Goal: Information Seeking & Learning: Understand process/instructions

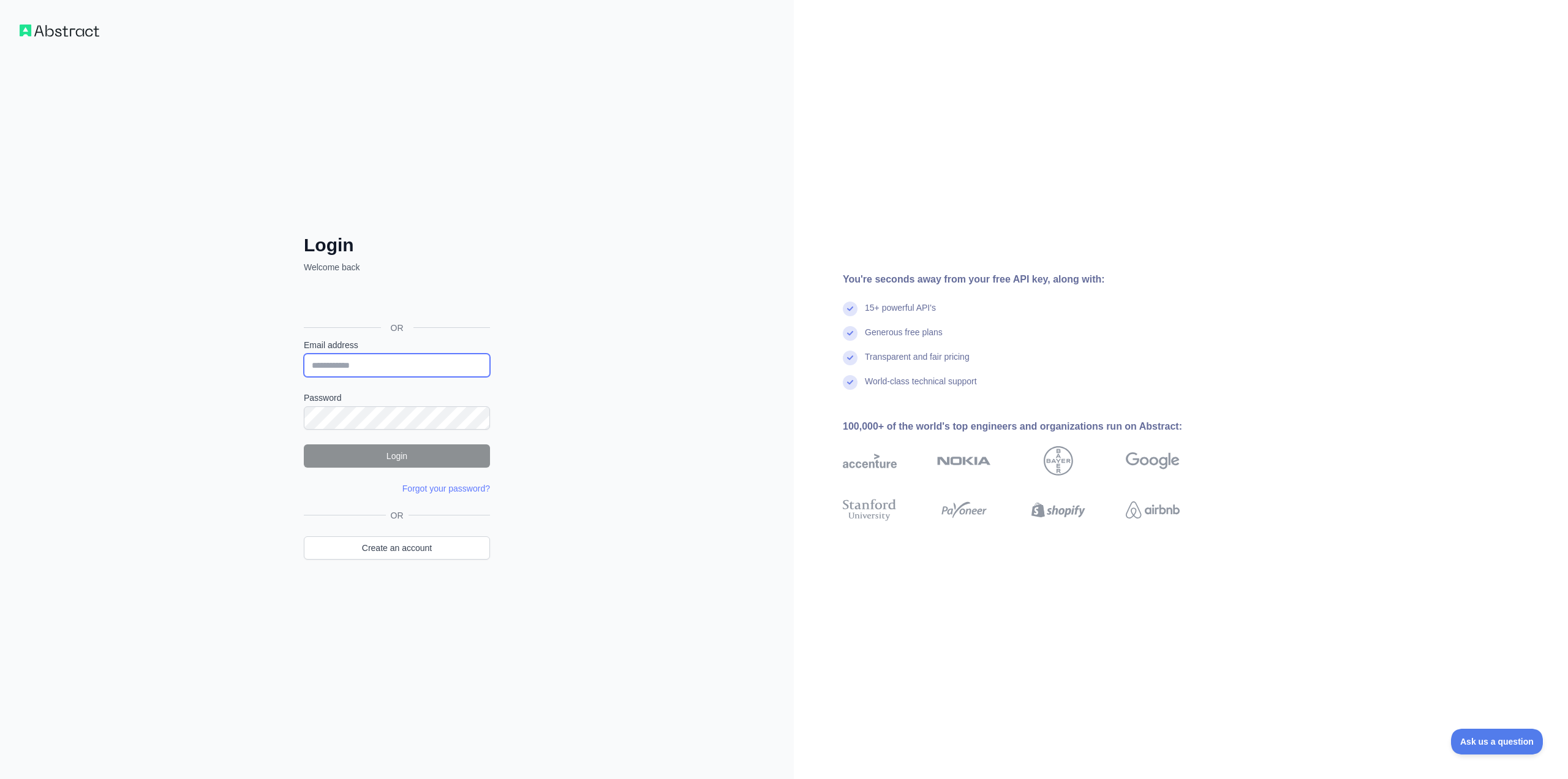
click at [370, 366] on input "Email address" at bounding box center [397, 365] width 186 height 23
paste input "**********"
type input "**********"
click at [384, 458] on button "Login" at bounding box center [397, 456] width 186 height 23
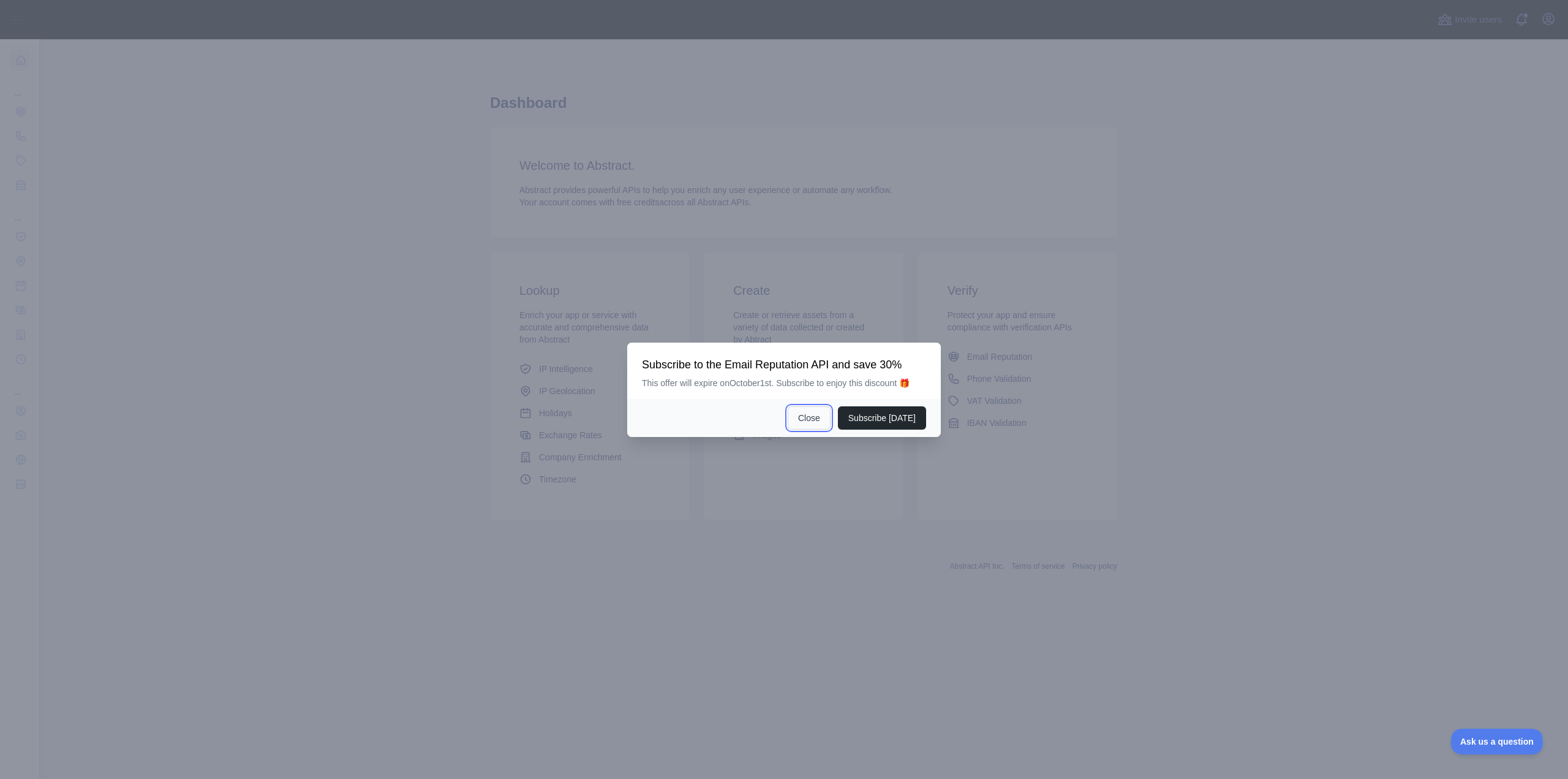
click at [814, 422] on button "Close" at bounding box center [809, 417] width 43 height 23
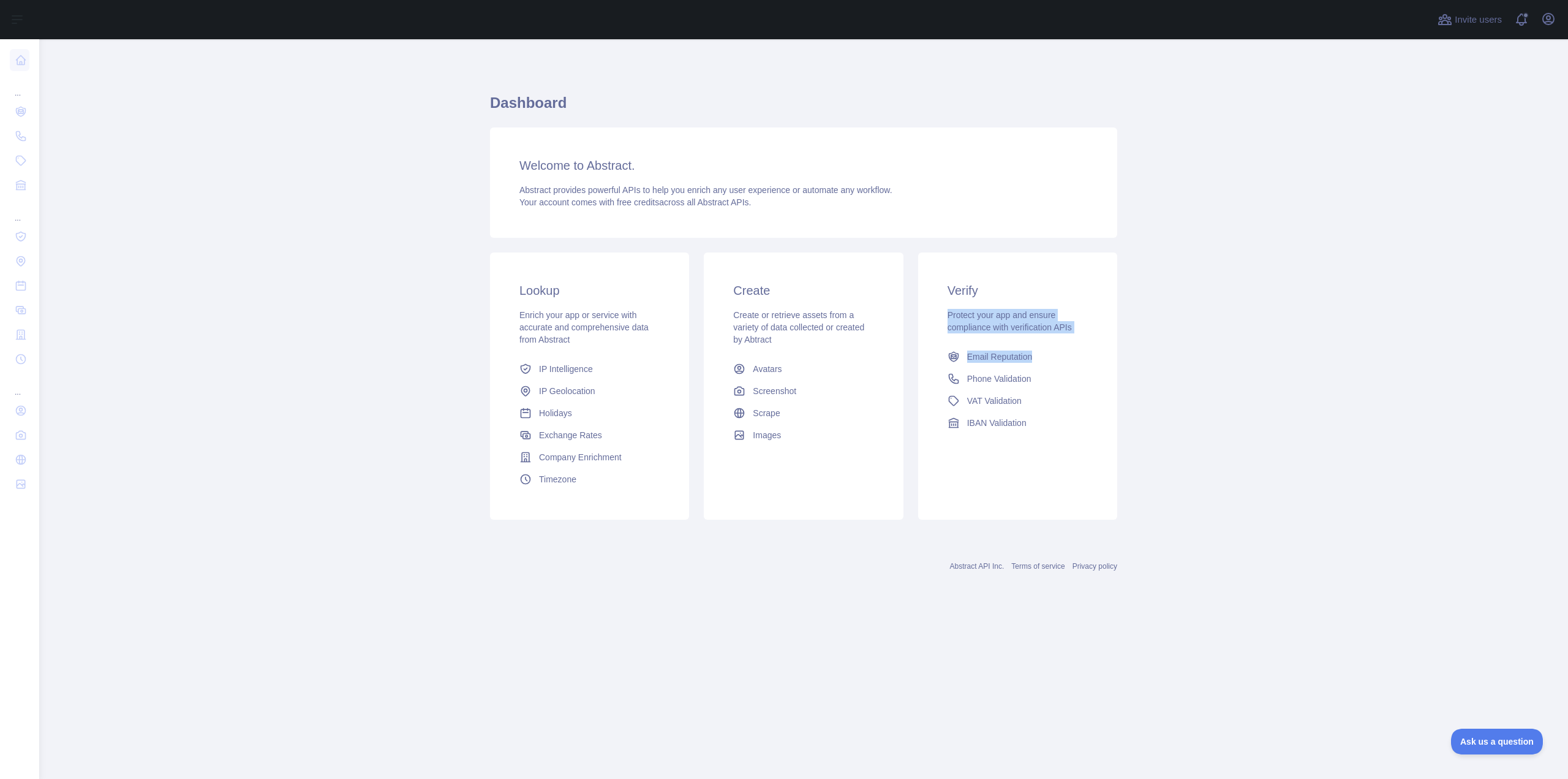
drag, startPoint x: 1124, startPoint y: 358, endPoint x: 945, endPoint y: 317, distance: 183.6
click at [945, 317] on div "Verify Protect your app and ensure compliance with verification APIs Email Repu…" at bounding box center [1018, 386] width 214 height 267
click at [937, 291] on div at bounding box center [937, 291] width 0 height 0
click at [1230, 330] on main "Dashboard Welcome to Abstract. Abstract provides powerful APIs to help you enri…" at bounding box center [803, 409] width 1529 height 740
click at [1028, 356] on span "Email Reputation" at bounding box center [1000, 356] width 66 height 13
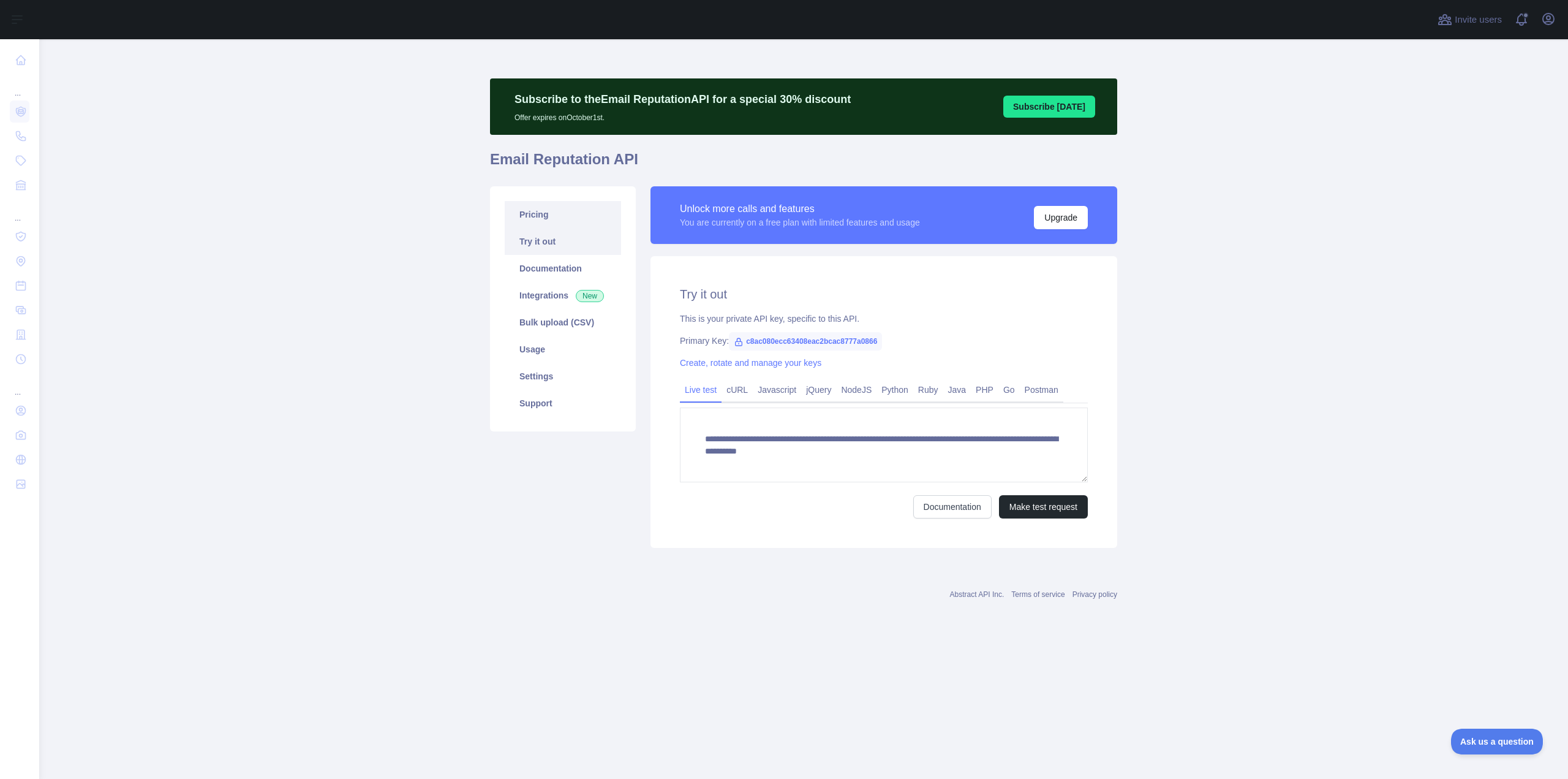
click at [569, 215] on link "Pricing" at bounding box center [563, 214] width 117 height 27
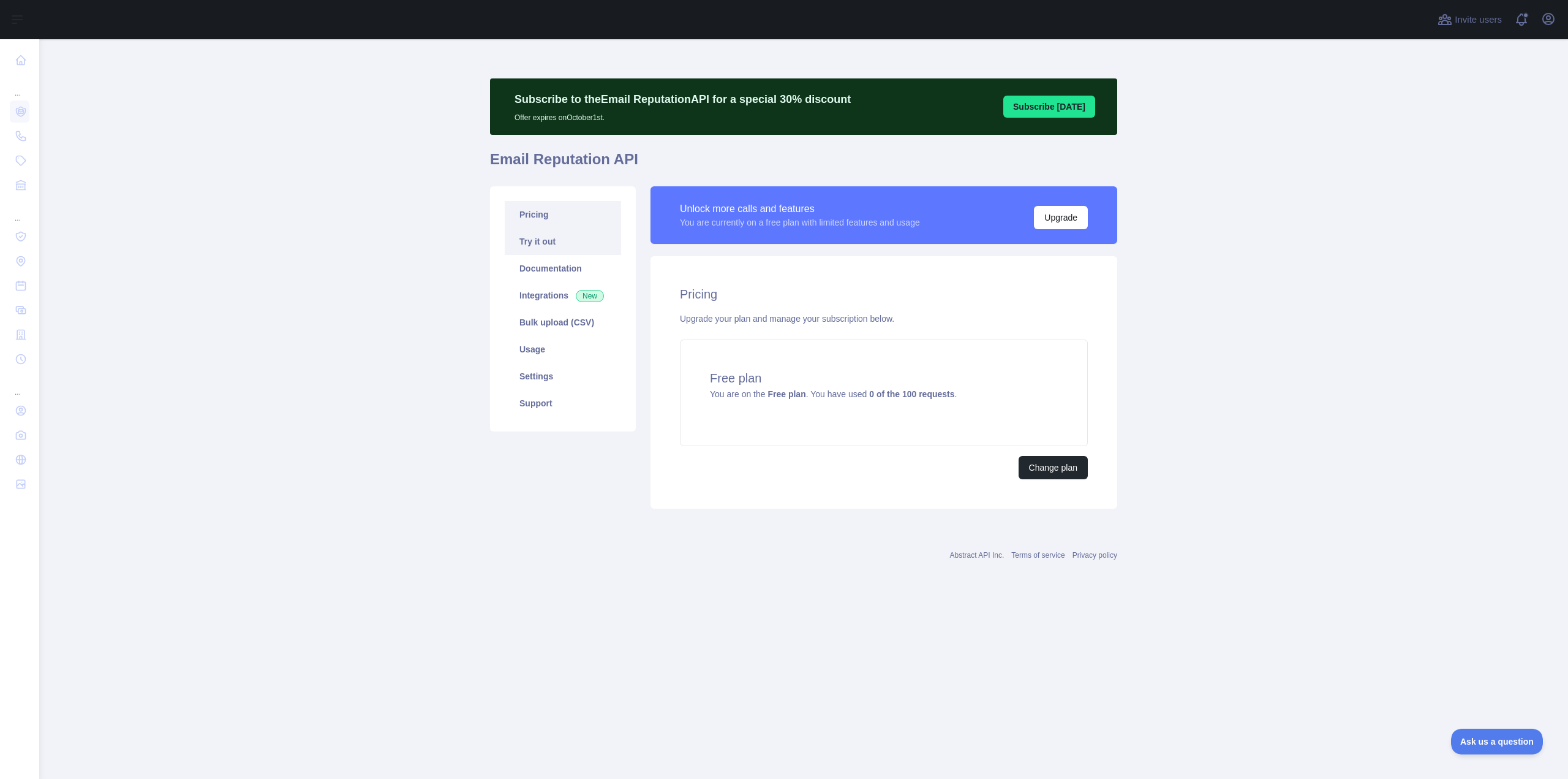
click at [537, 242] on link "Try it out" at bounding box center [563, 241] width 117 height 27
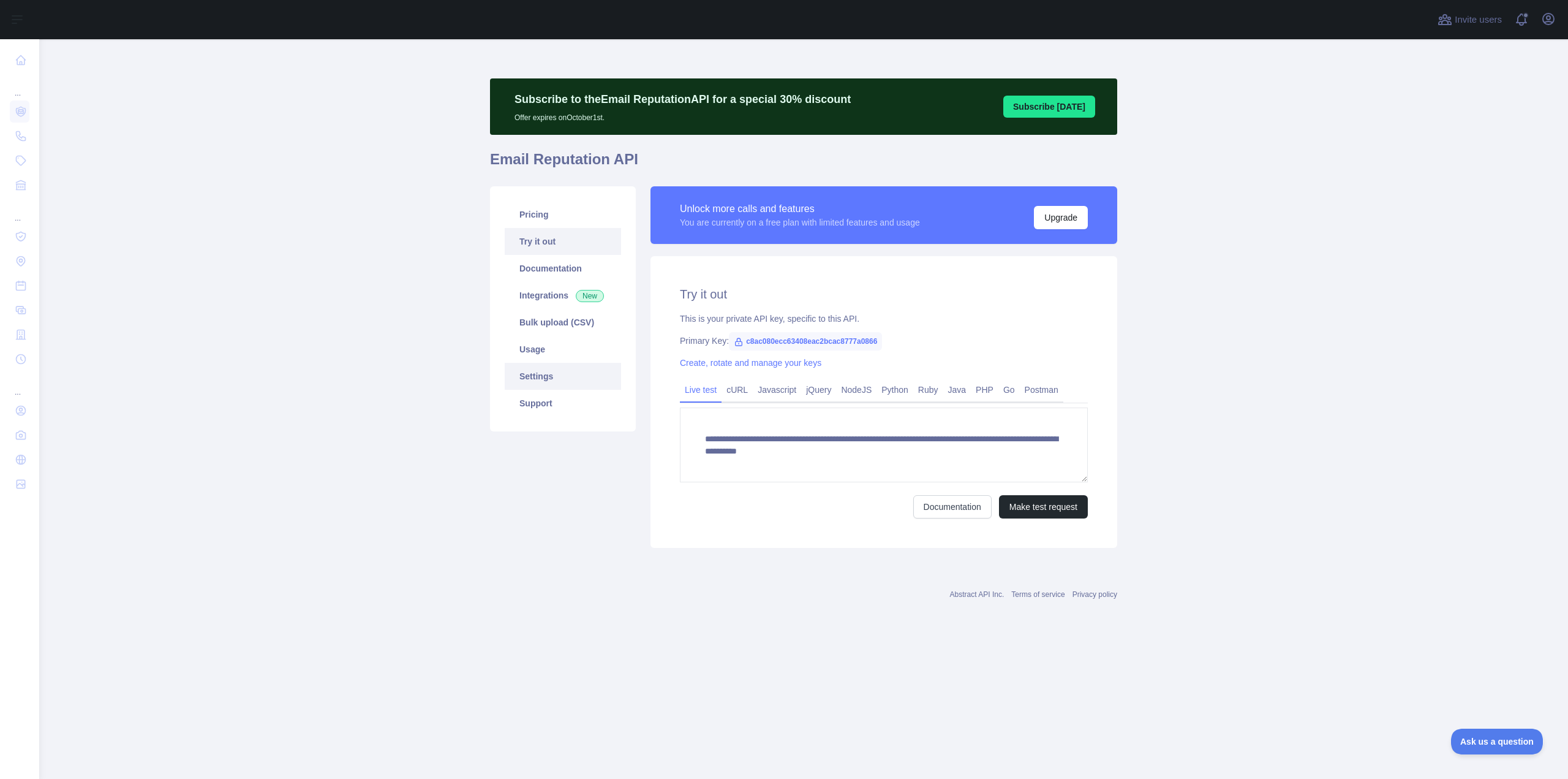
click at [560, 378] on link "Settings" at bounding box center [563, 376] width 117 height 27
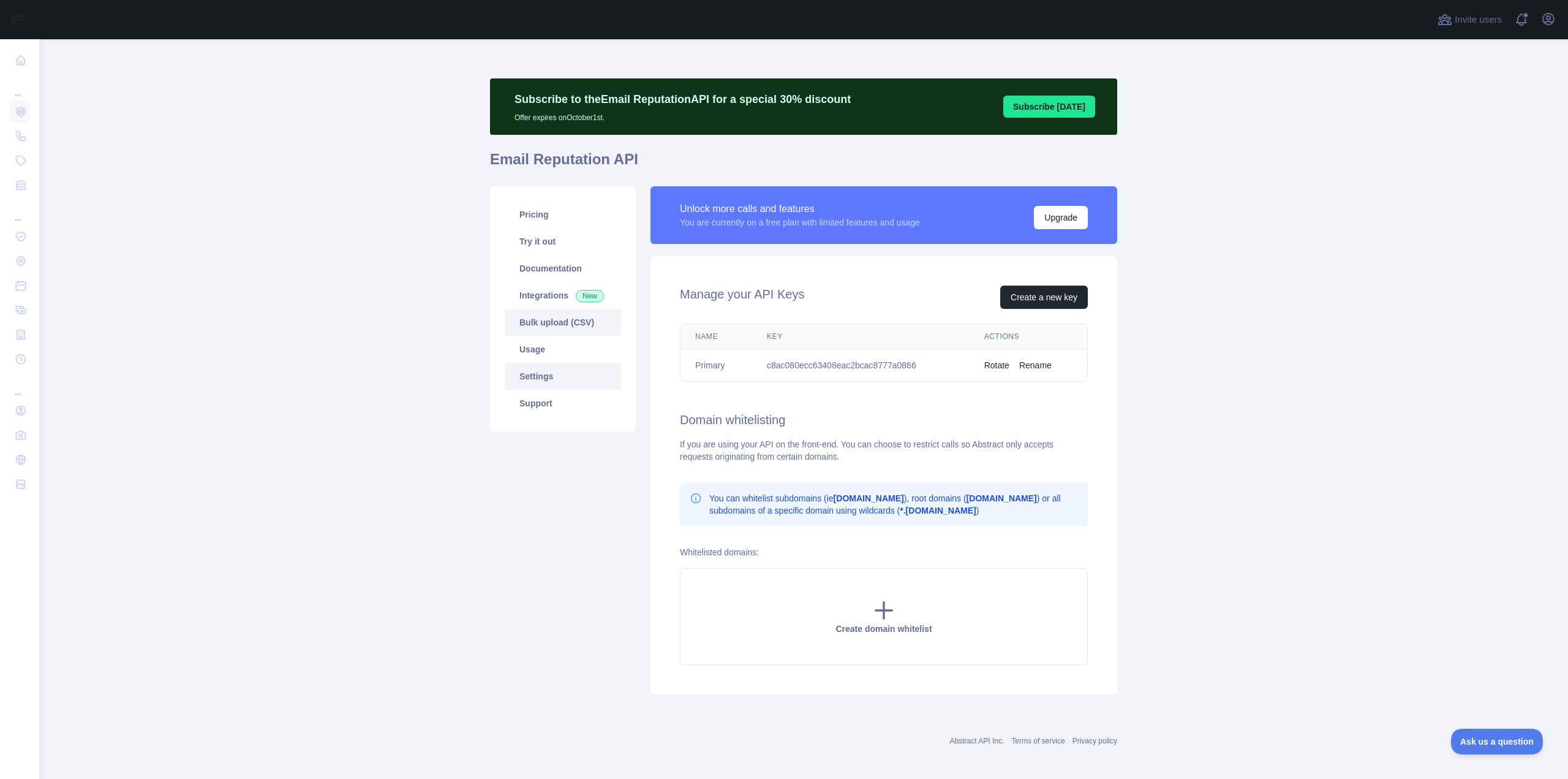
click at [551, 325] on link "Bulk upload (CSV)" at bounding box center [563, 322] width 117 height 27
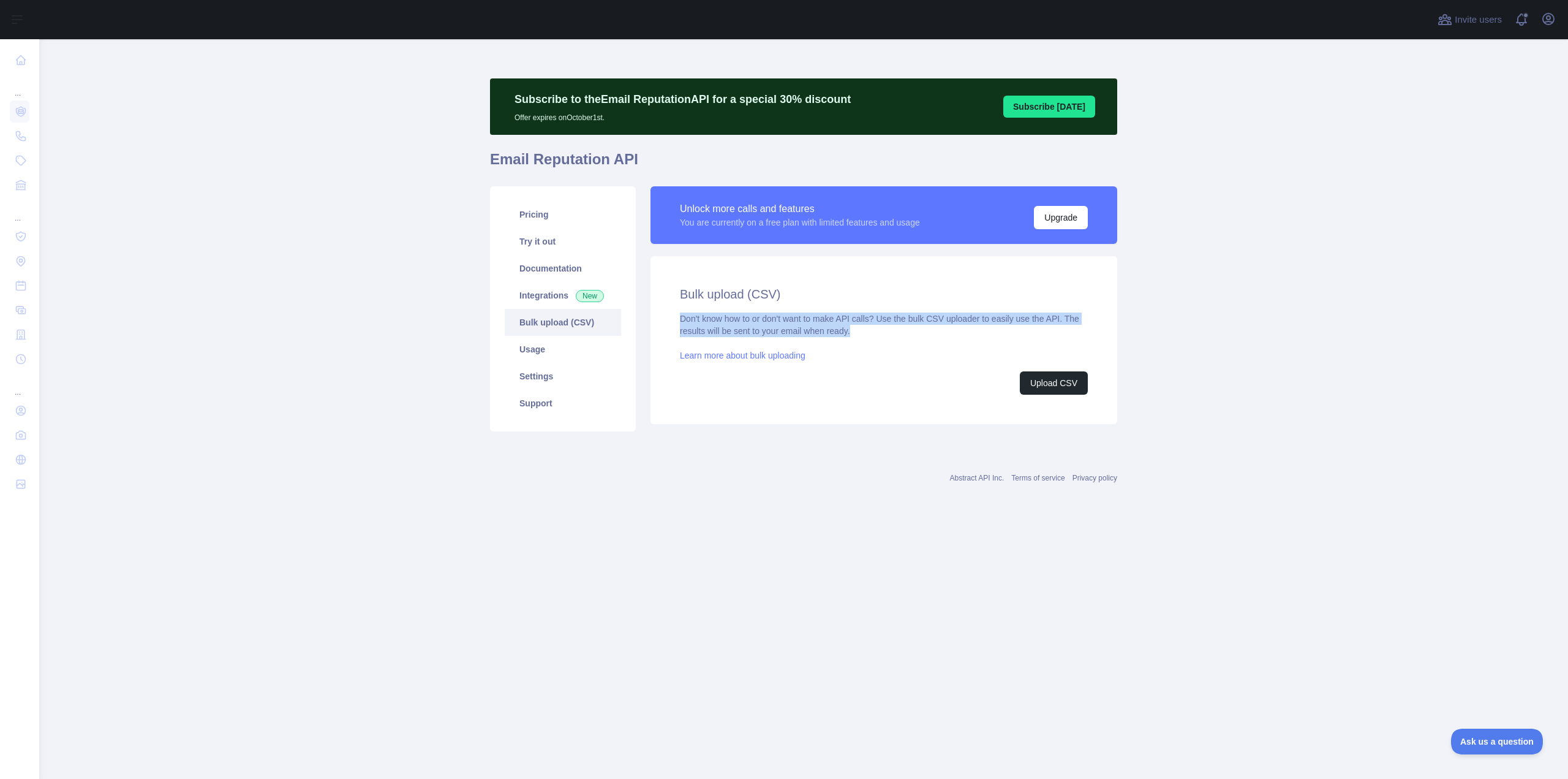
drag, startPoint x: 677, startPoint y: 319, endPoint x: 852, endPoint y: 333, distance: 175.6
click at [852, 333] on div "Bulk upload (CSV) Don't know how to or don't want to make API calls? Use the bu…" at bounding box center [884, 340] width 467 height 168
click at [844, 337] on div at bounding box center [844, 337] width 0 height 0
click at [702, 454] on div "Abstract API Inc. Terms of service Privacy policy" at bounding box center [803, 470] width 627 height 44
click at [565, 351] on link "Usage" at bounding box center [563, 349] width 117 height 27
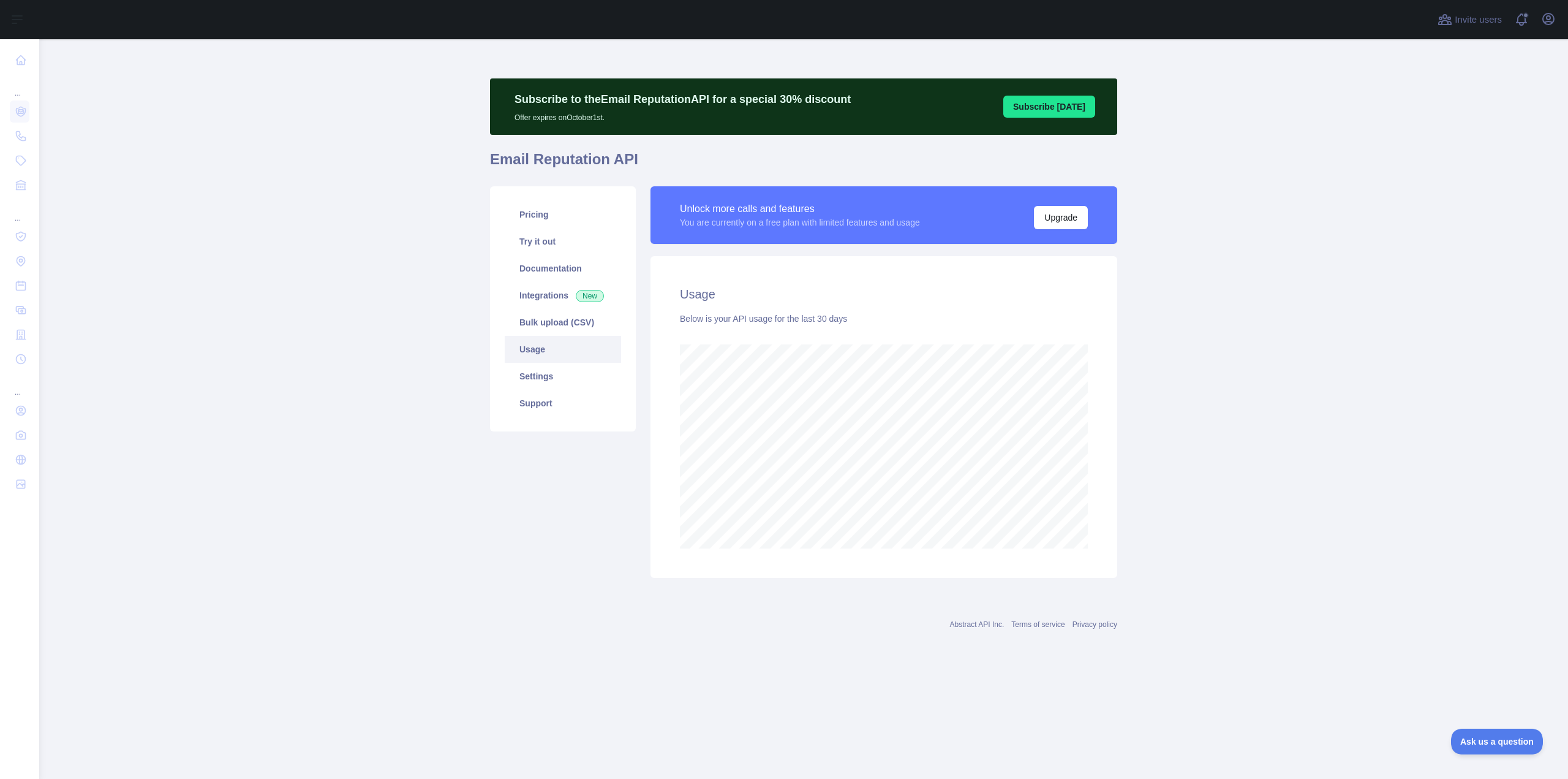
scroll to position [740, 1529]
click at [556, 262] on link "Documentation" at bounding box center [563, 268] width 117 height 27
click at [544, 231] on link "Try it out" at bounding box center [563, 241] width 117 height 27
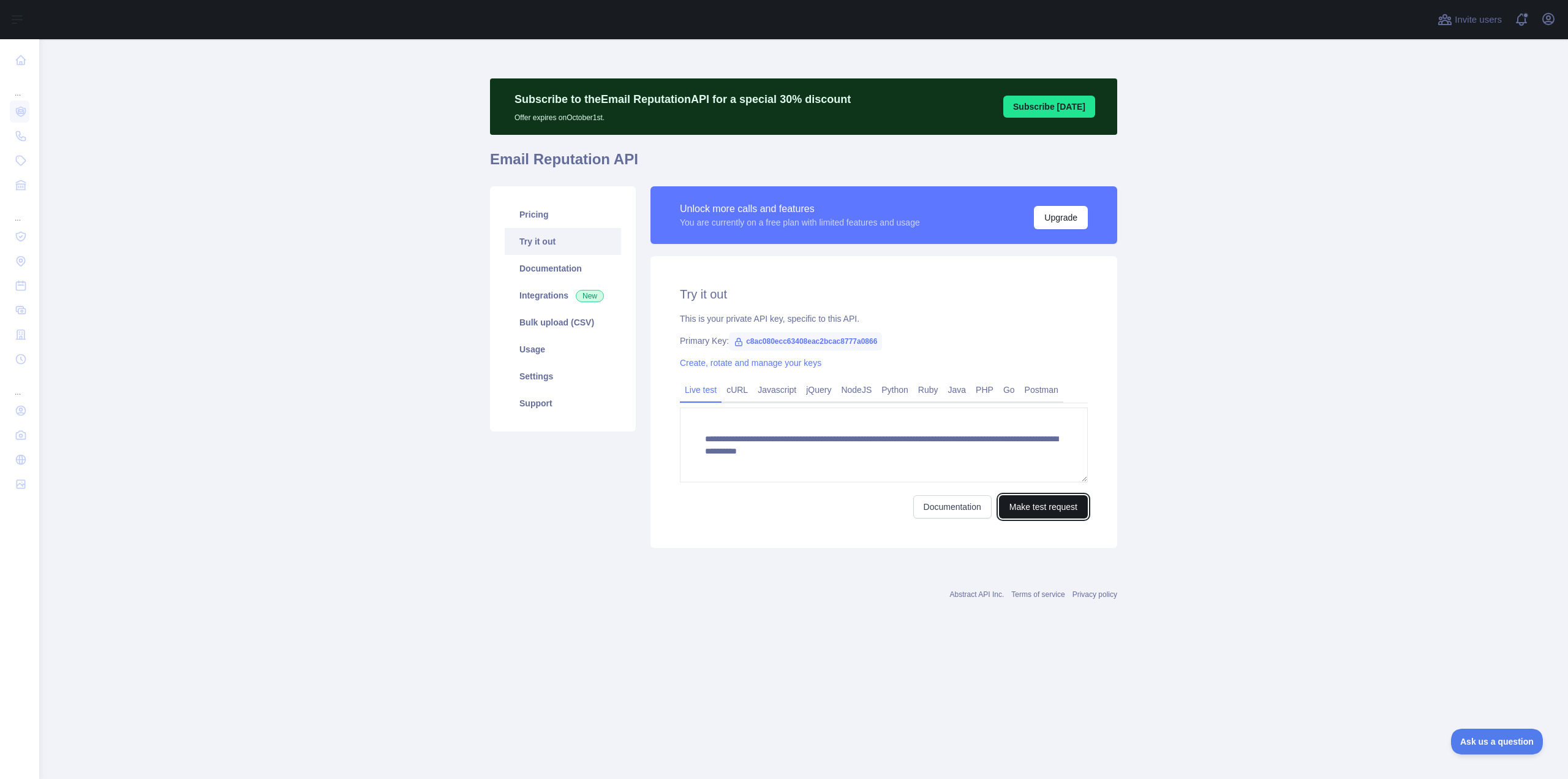
click at [1018, 512] on button "Make test request" at bounding box center [1044, 507] width 89 height 23
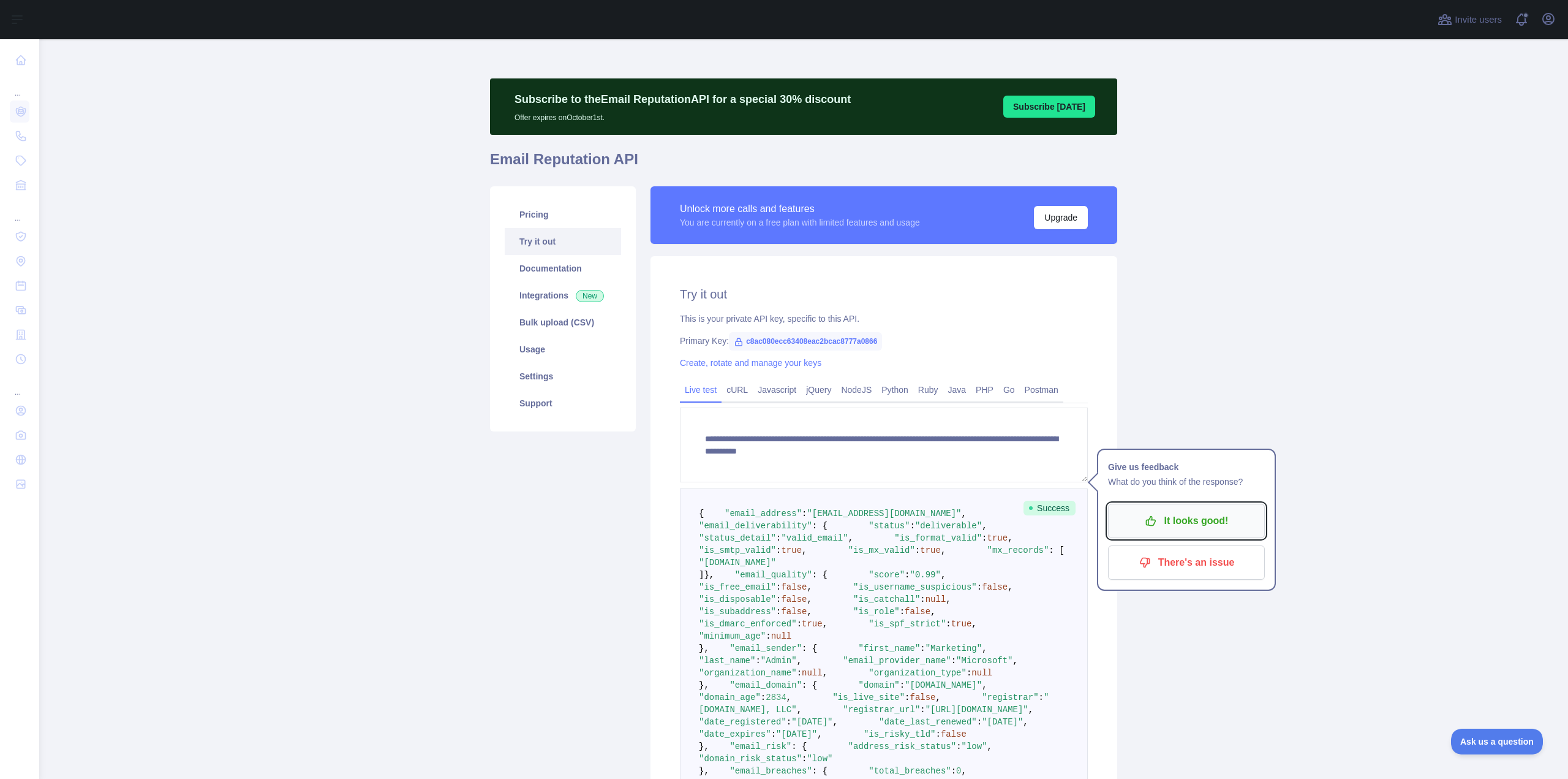
click at [1213, 525] on p "It looks good!" at bounding box center [1187, 521] width 138 height 21
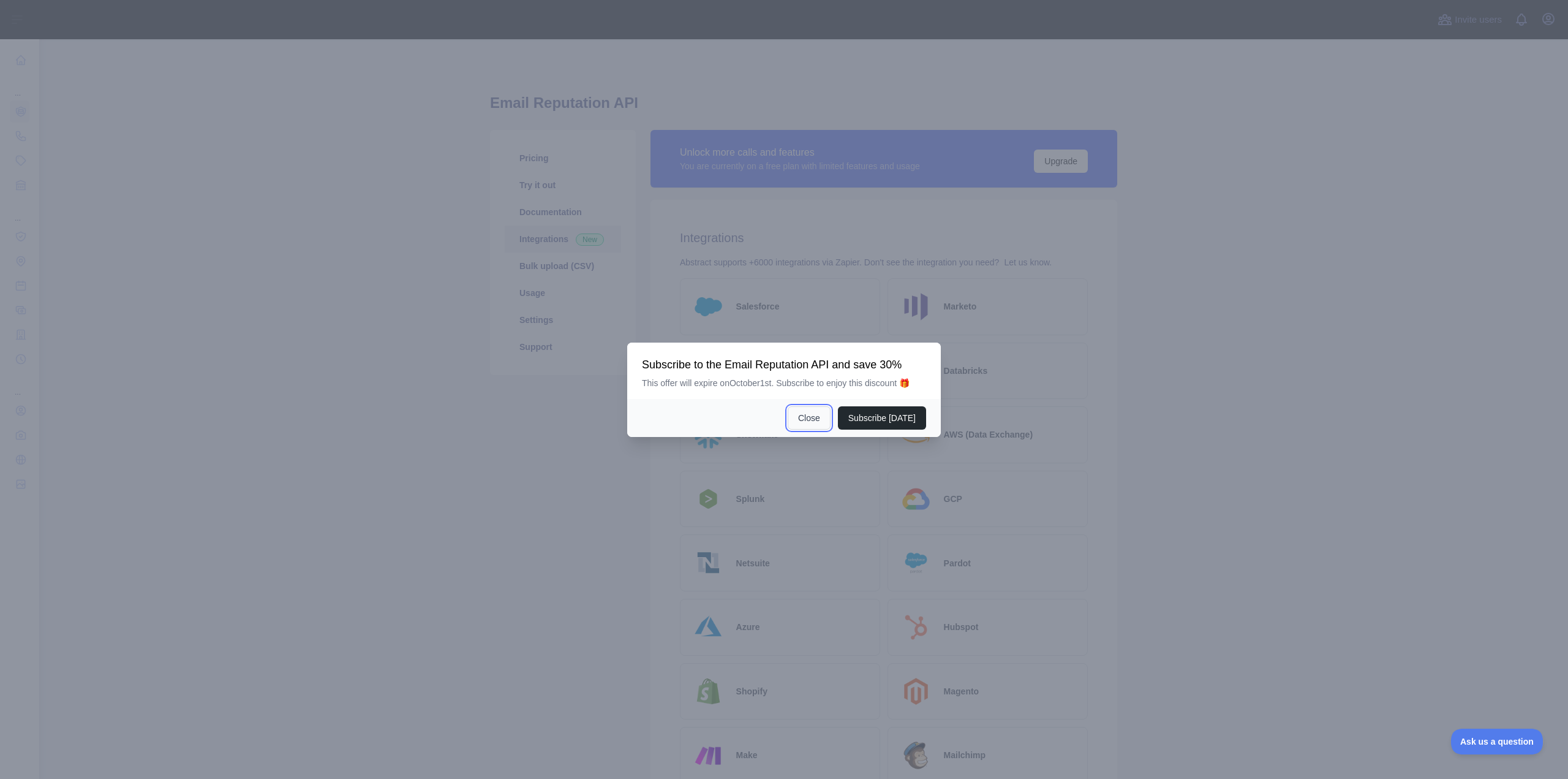
click at [810, 419] on button "Close" at bounding box center [809, 417] width 43 height 23
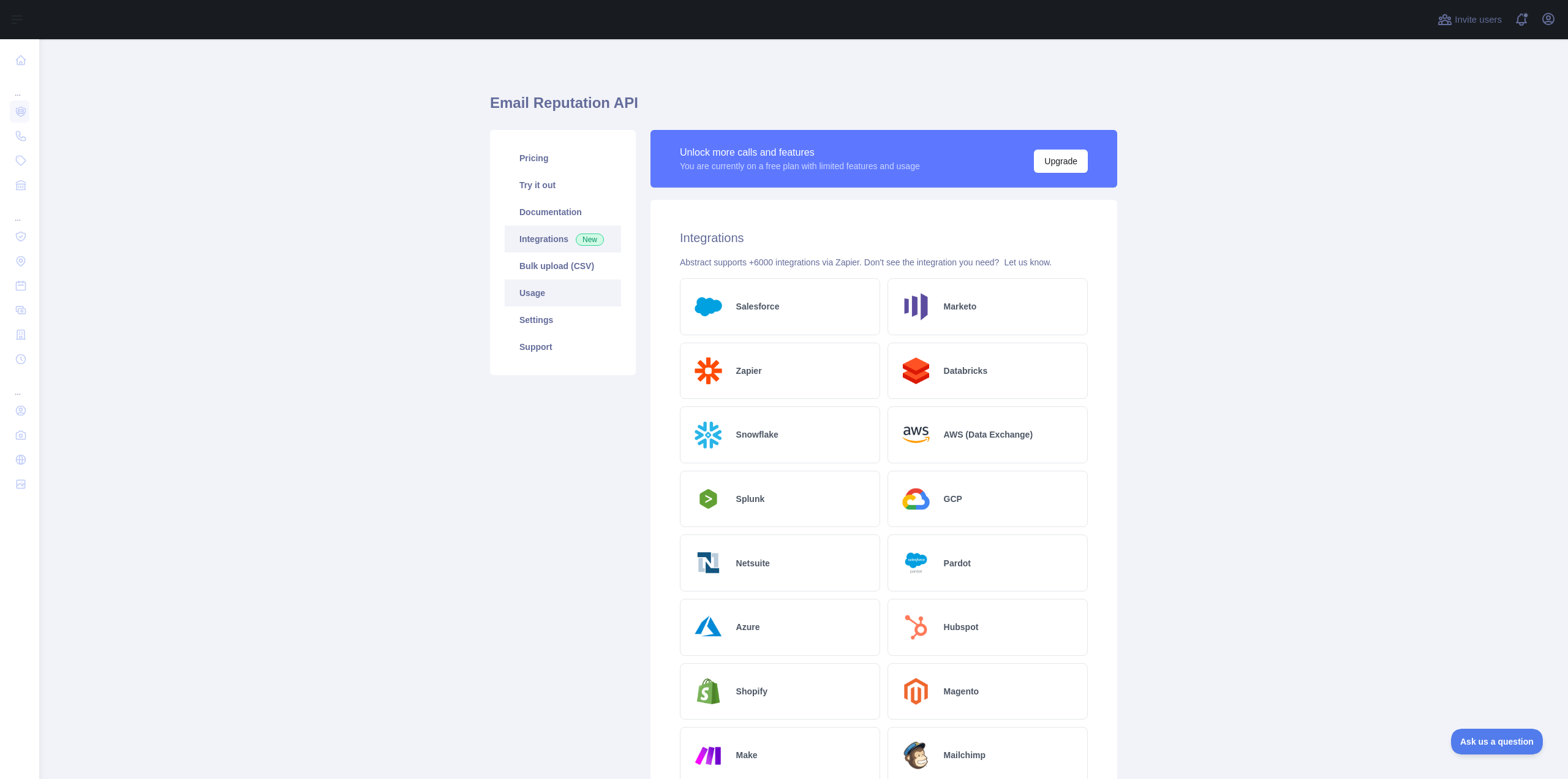
click at [541, 296] on link "Usage" at bounding box center [563, 293] width 117 height 27
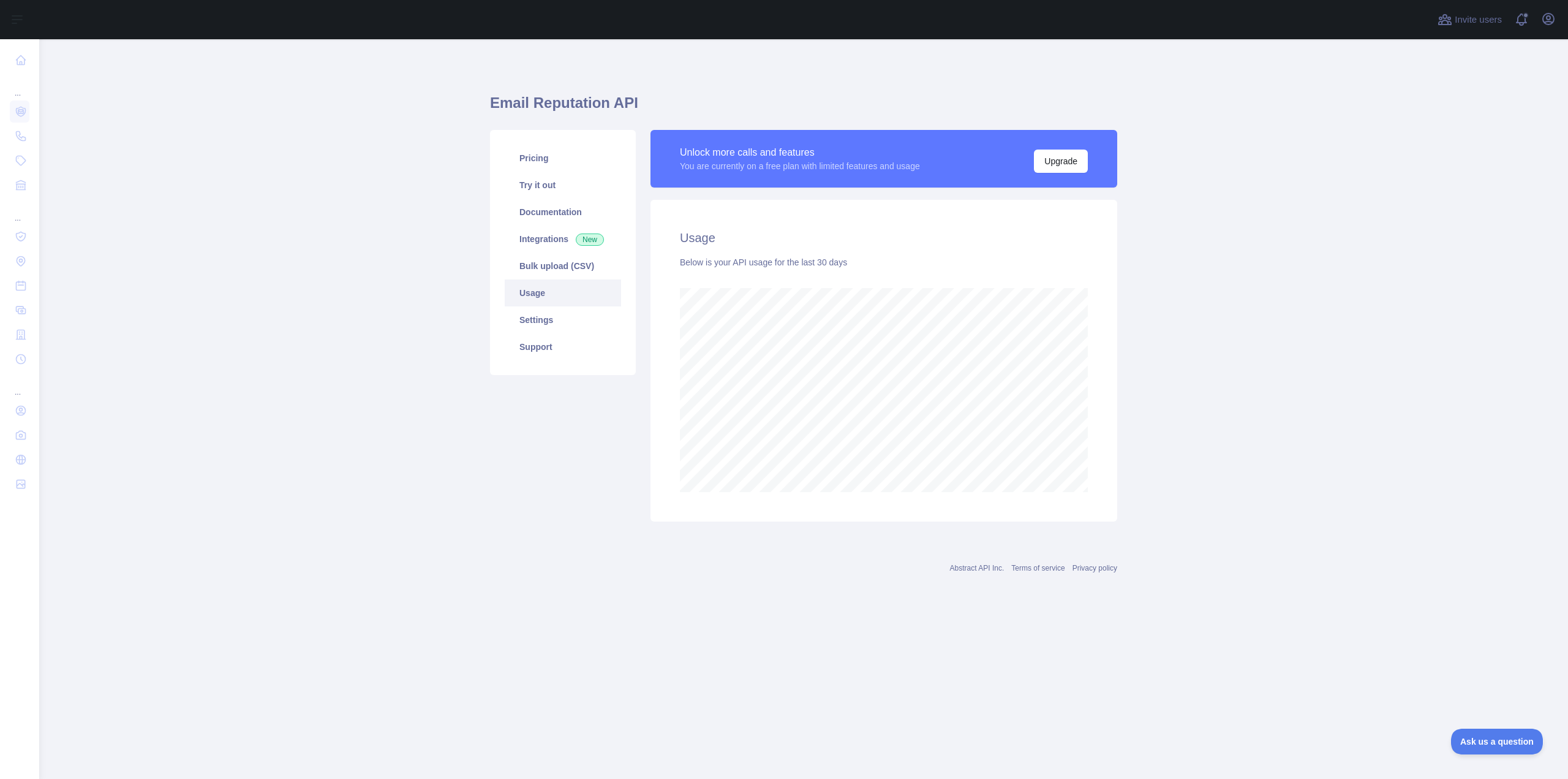
scroll to position [740, 1529]
click at [543, 270] on link "Bulk upload (CSV)" at bounding box center [563, 266] width 117 height 27
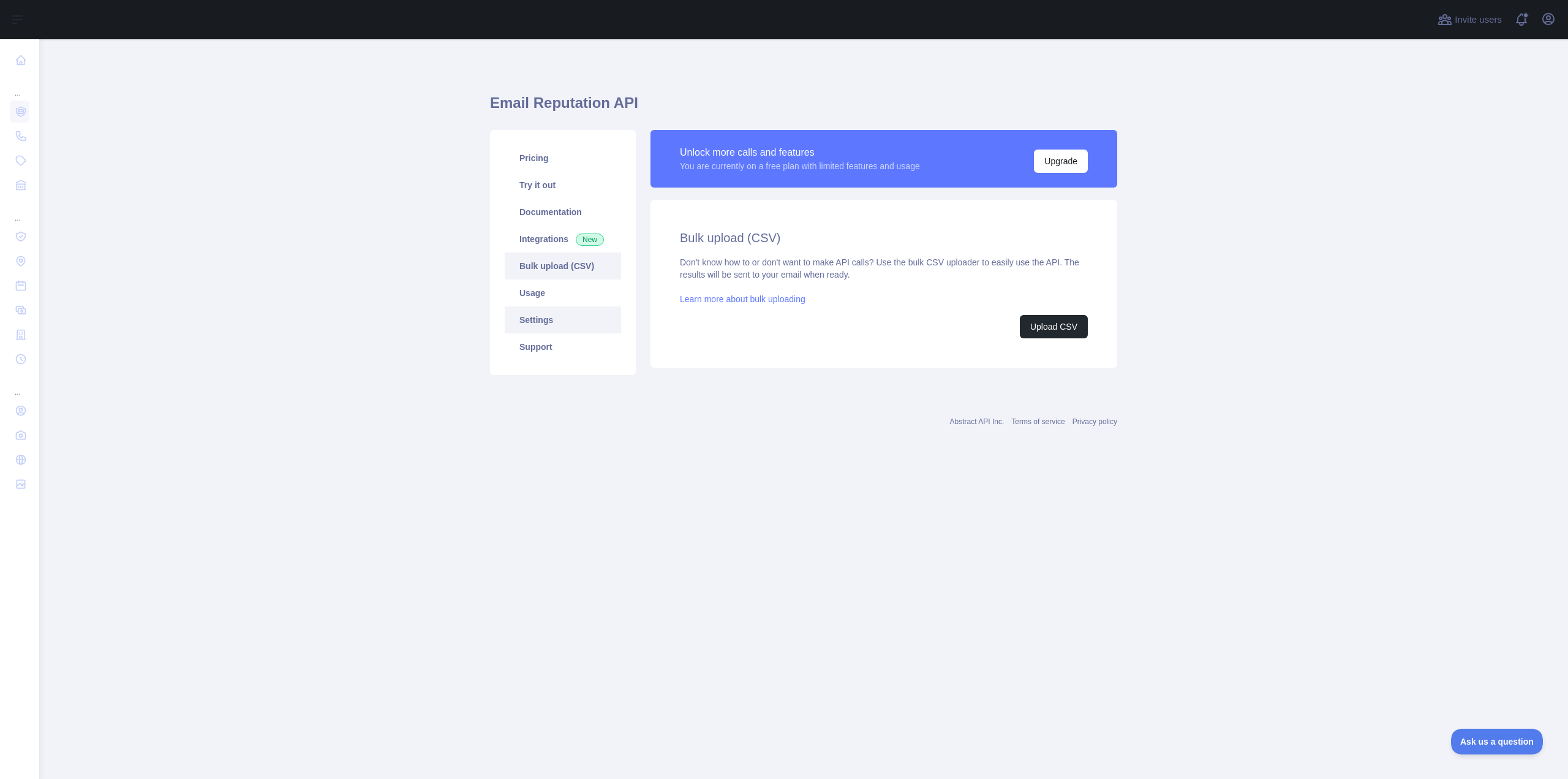
click at [544, 321] on link "Settings" at bounding box center [563, 320] width 117 height 27
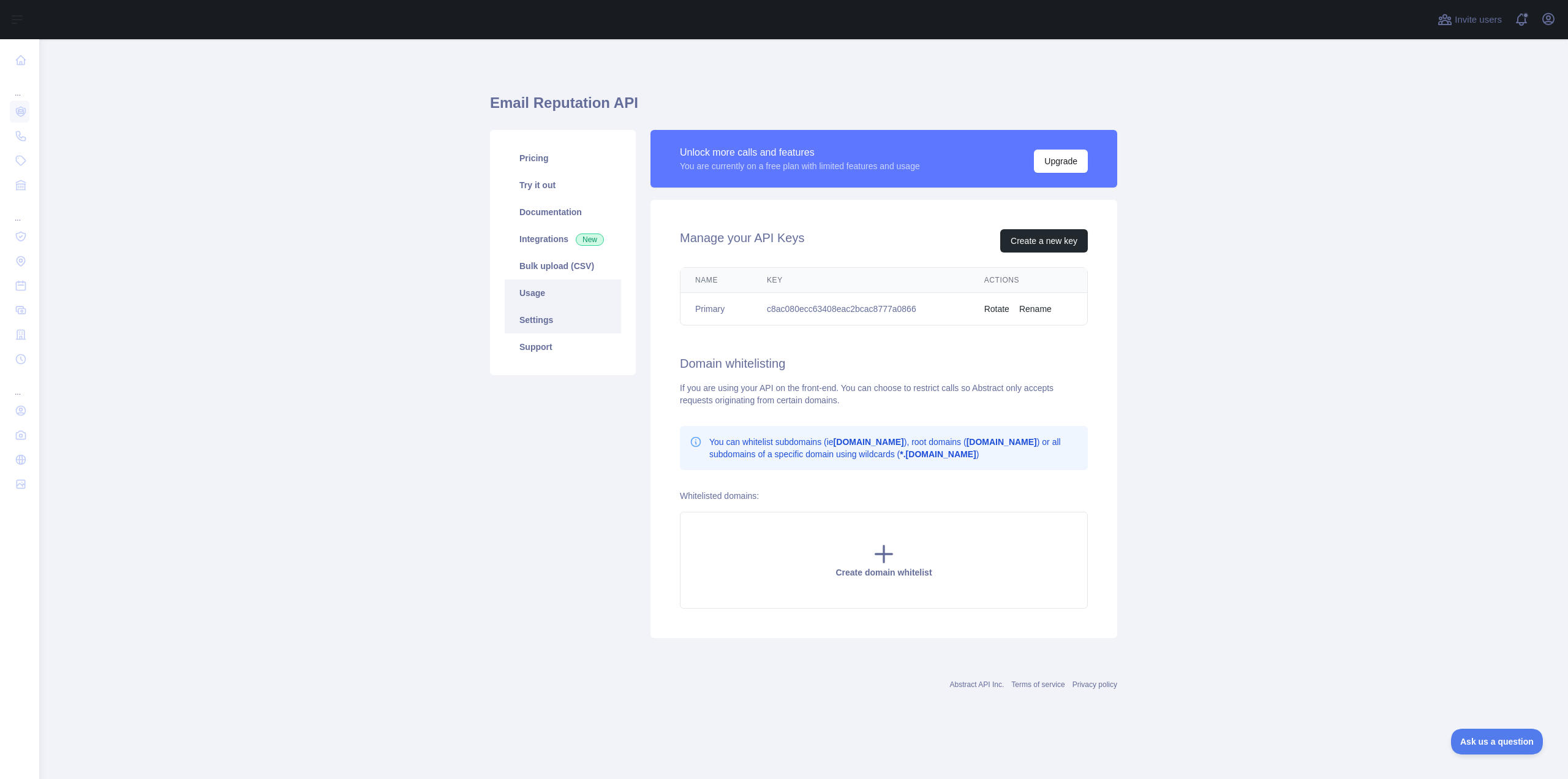
click at [546, 293] on link "Usage" at bounding box center [563, 293] width 117 height 27
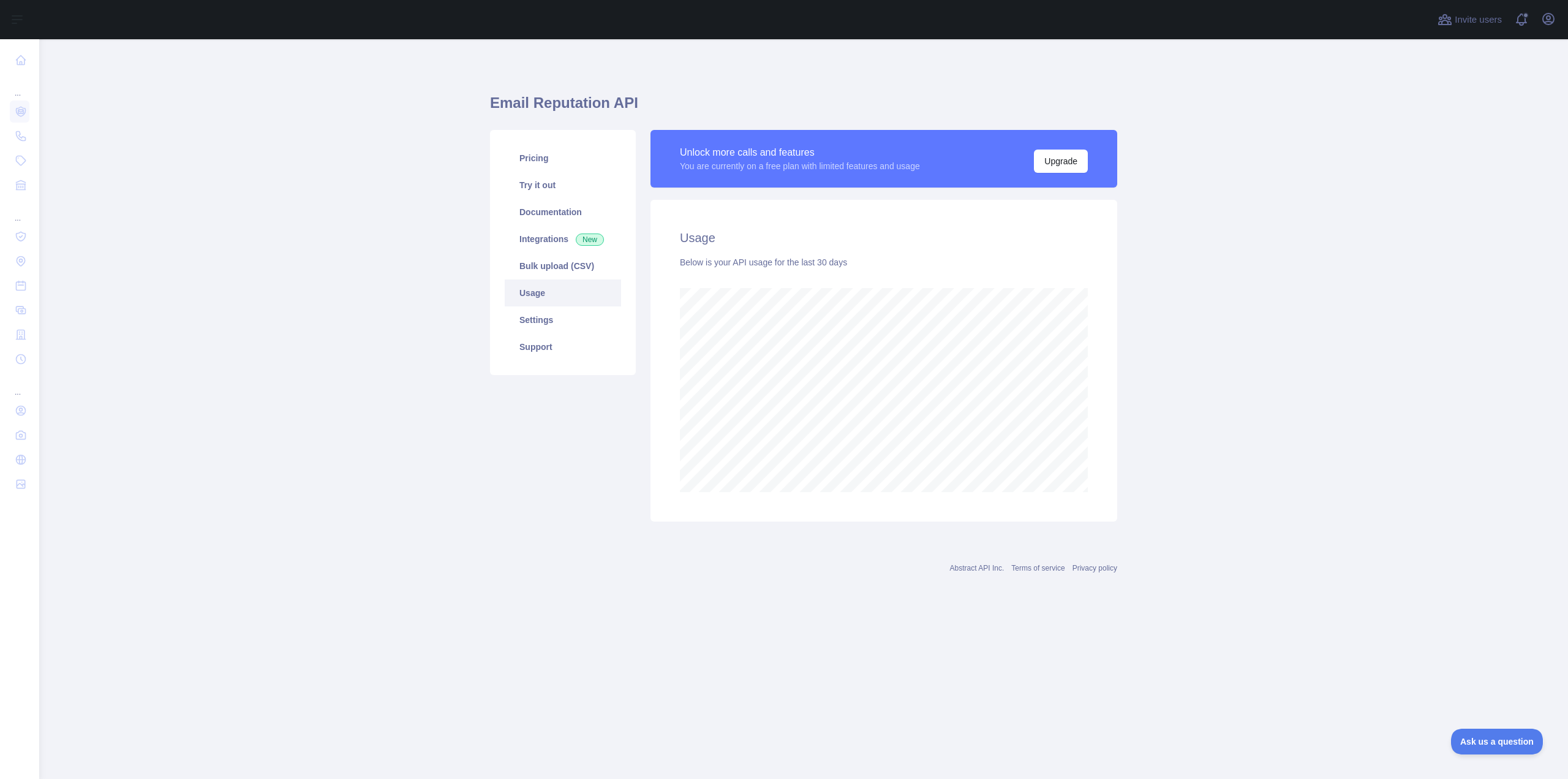
scroll to position [740, 1529]
click at [536, 211] on link "Documentation" at bounding box center [563, 212] width 117 height 27
click at [552, 183] on link "Try it out" at bounding box center [563, 185] width 117 height 27
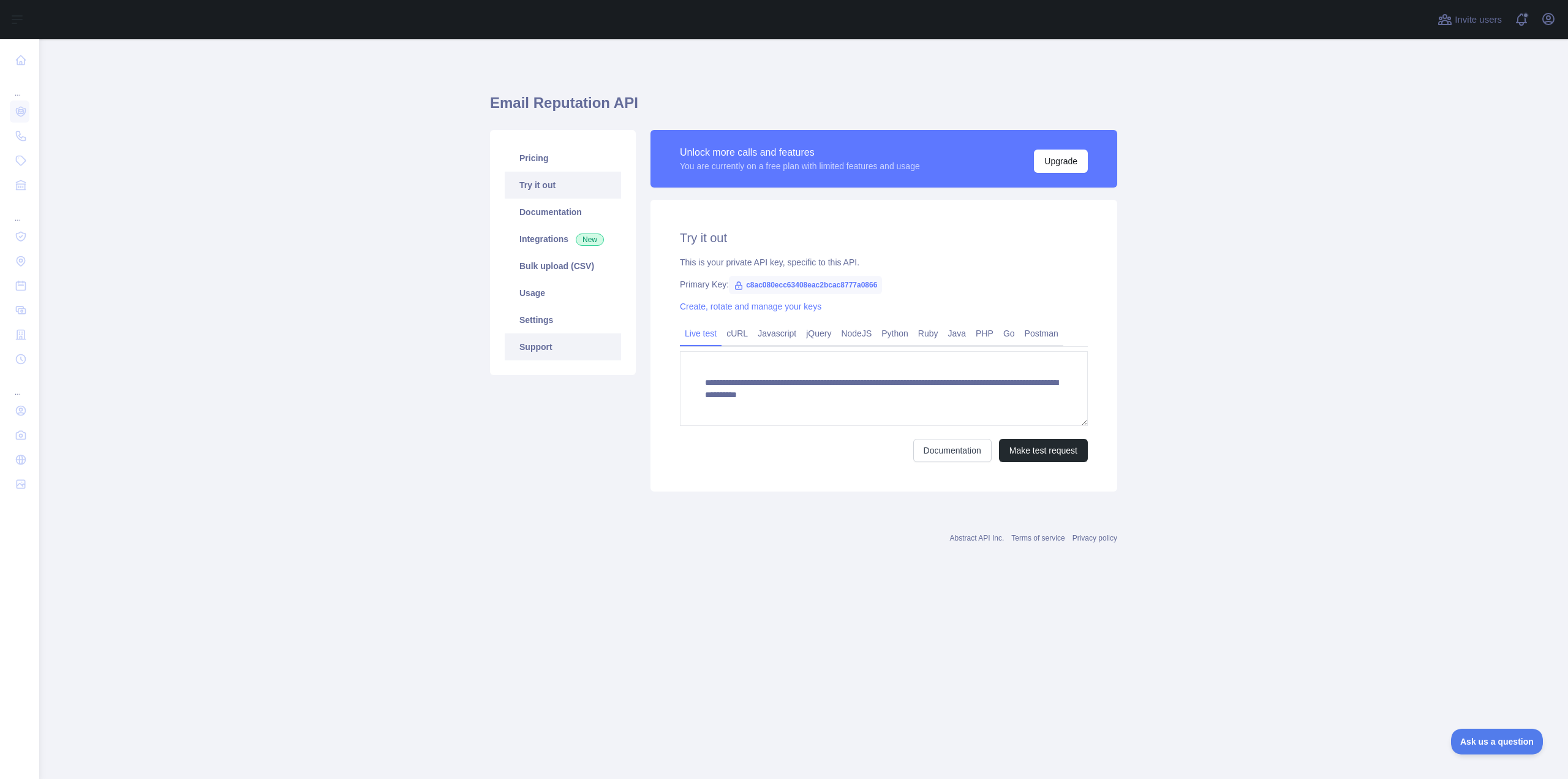
click at [558, 349] on link "Support" at bounding box center [563, 346] width 117 height 27
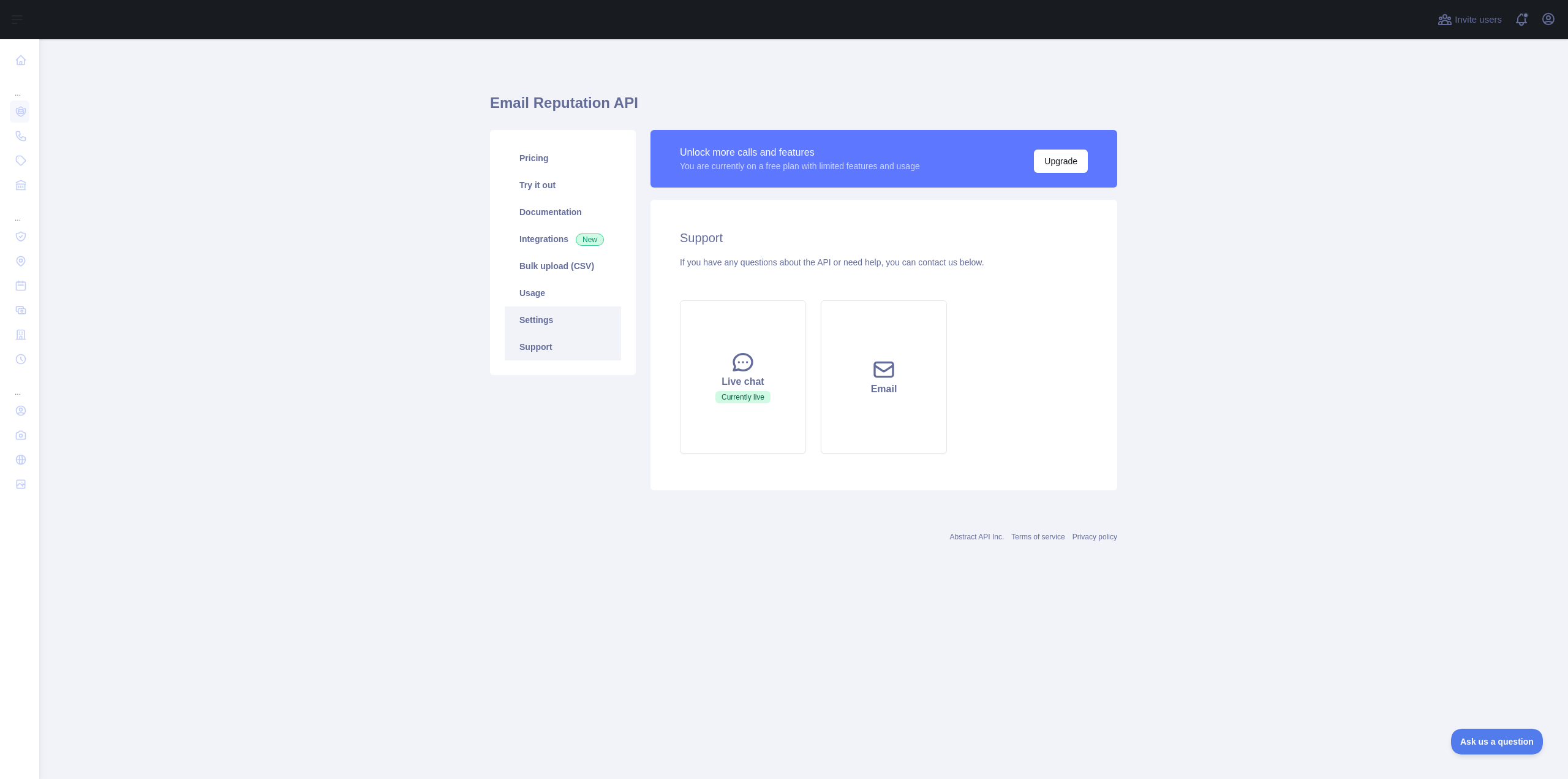
click at [563, 323] on link "Settings" at bounding box center [563, 320] width 117 height 27
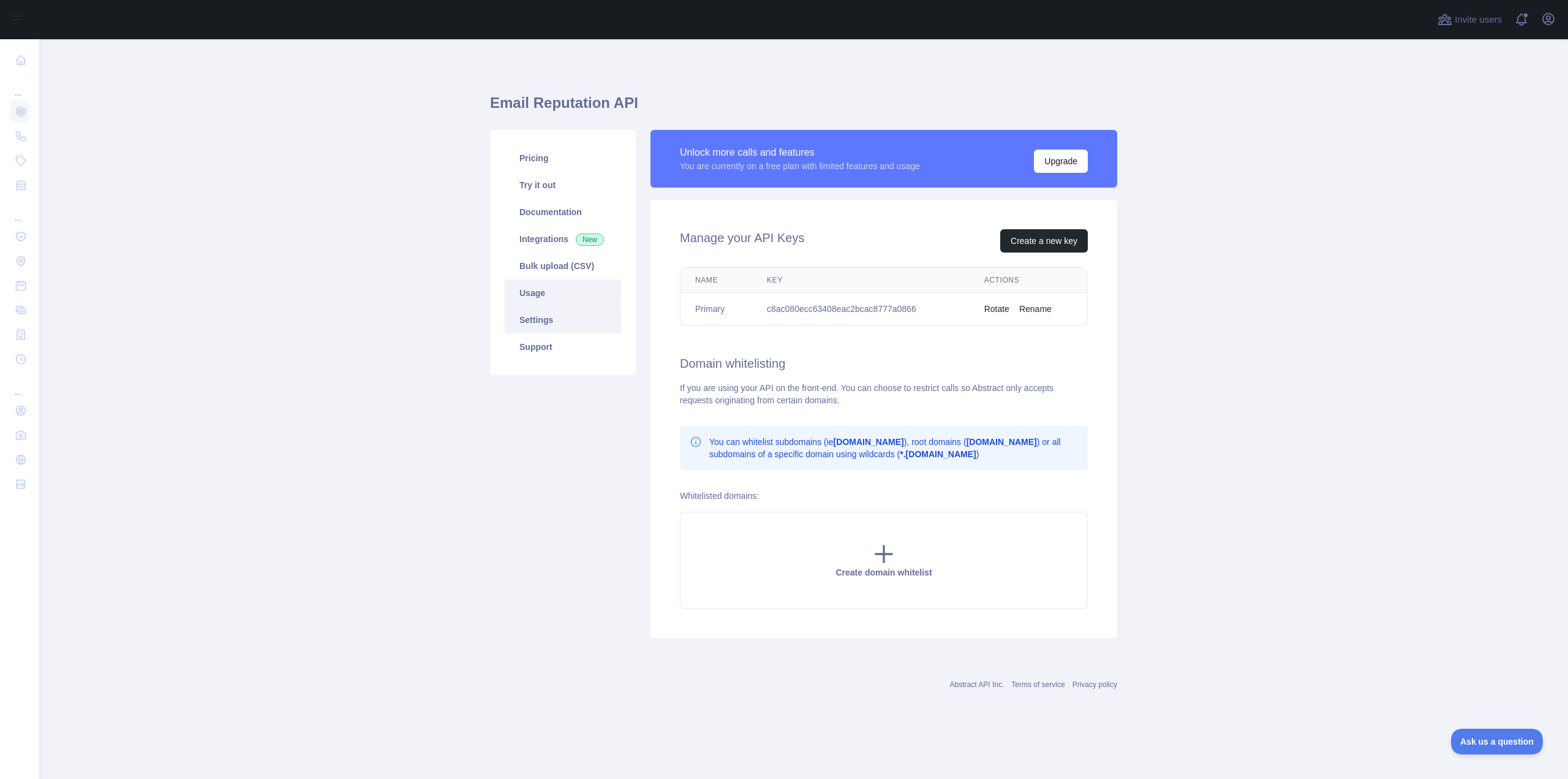
click at [562, 299] on link "Usage" at bounding box center [563, 293] width 117 height 27
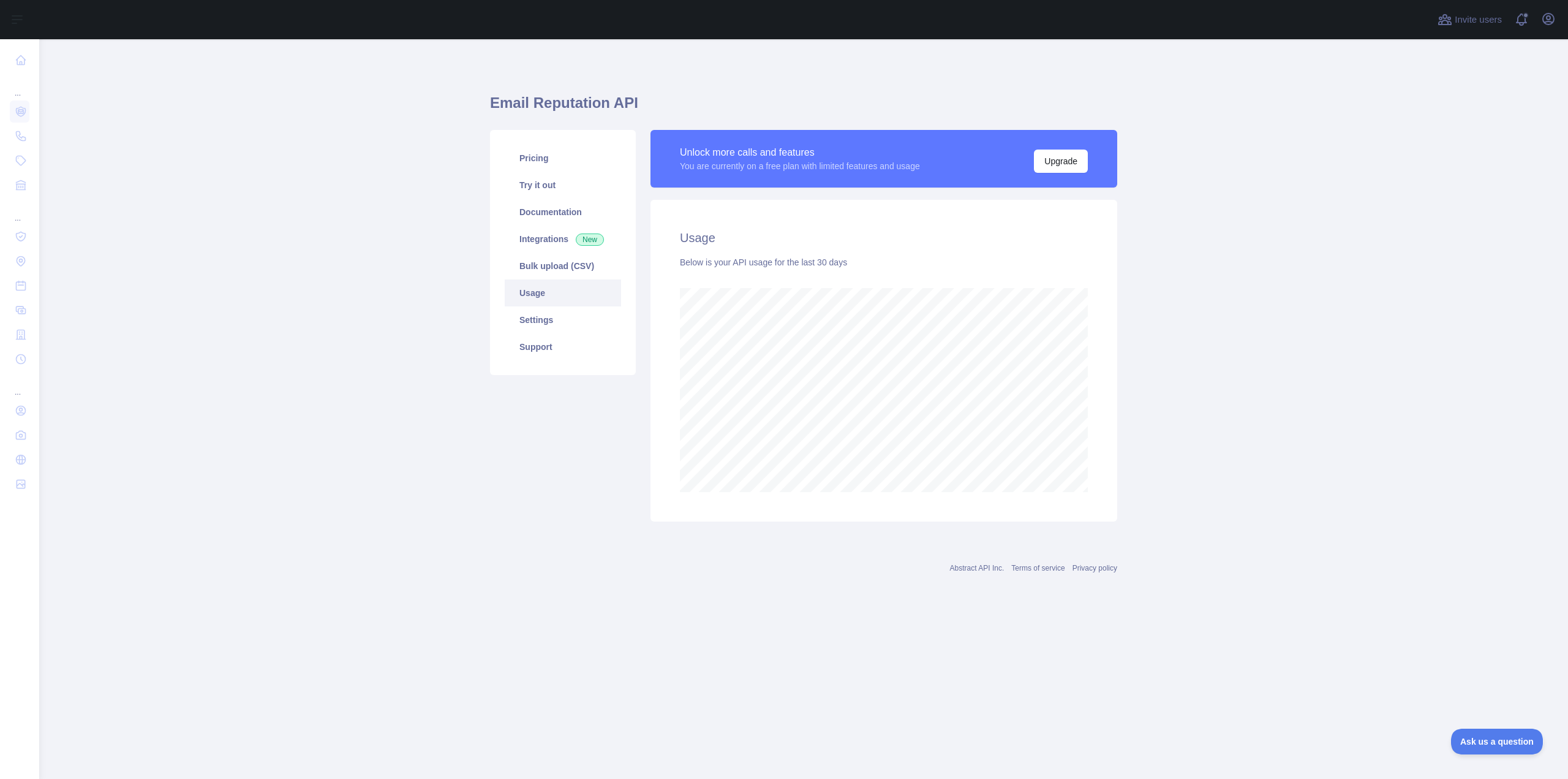
scroll to position [740, 1529]
click at [545, 158] on link "Pricing" at bounding box center [563, 158] width 117 height 27
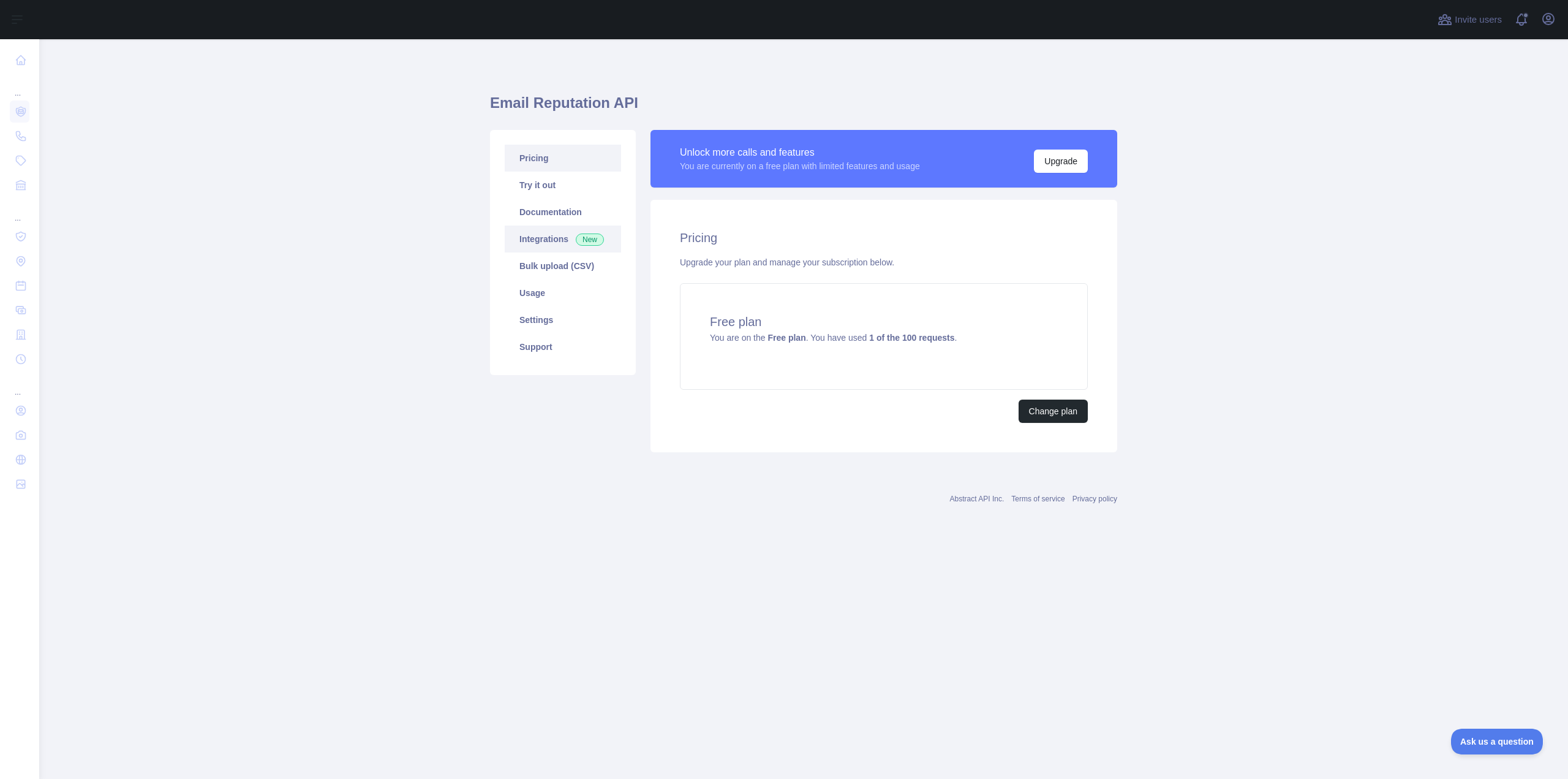
click at [549, 244] on link "Integrations New" at bounding box center [563, 238] width 117 height 27
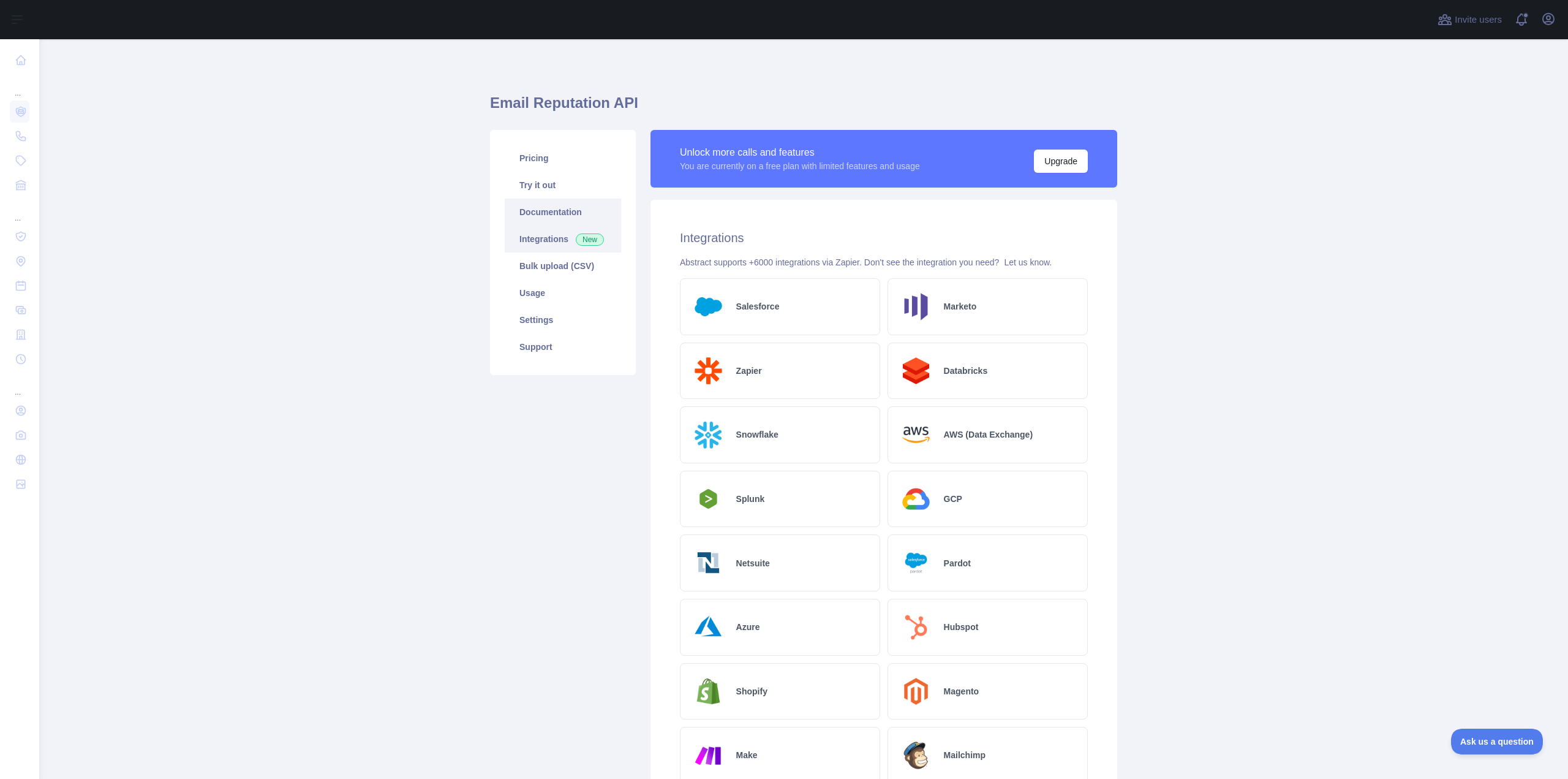
click at [552, 213] on link "Documentation" at bounding box center [563, 212] width 117 height 27
click at [540, 309] on link "Settings" at bounding box center [563, 320] width 117 height 27
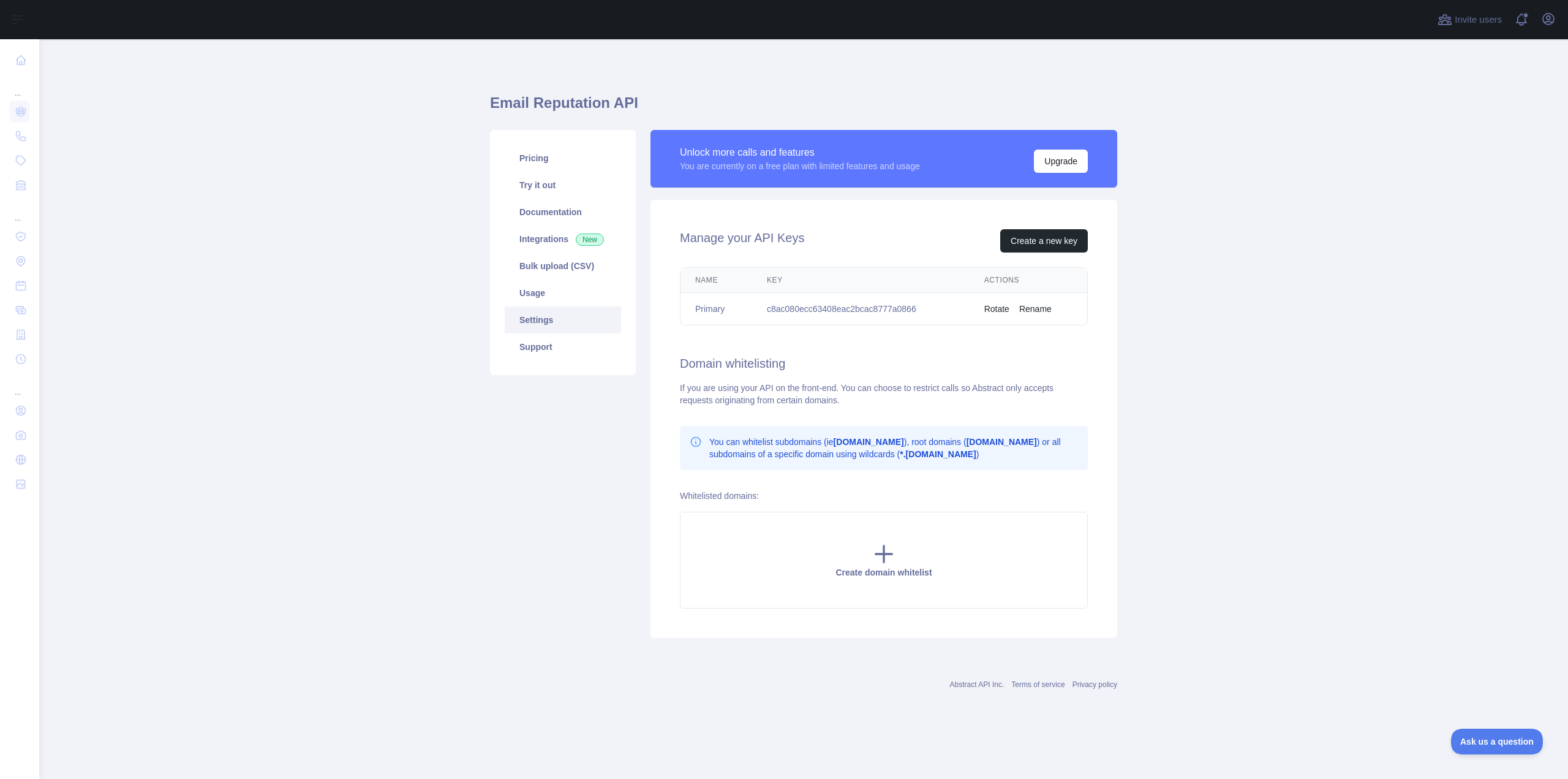
click at [844, 309] on td "c8ac080ecc63408eac2bcac8777a0866" at bounding box center [861, 309] width 217 height 32
copy td "c8ac080ecc63408eac2bcac8777a0866"
click at [540, 190] on link "Try it out" at bounding box center [563, 185] width 117 height 27
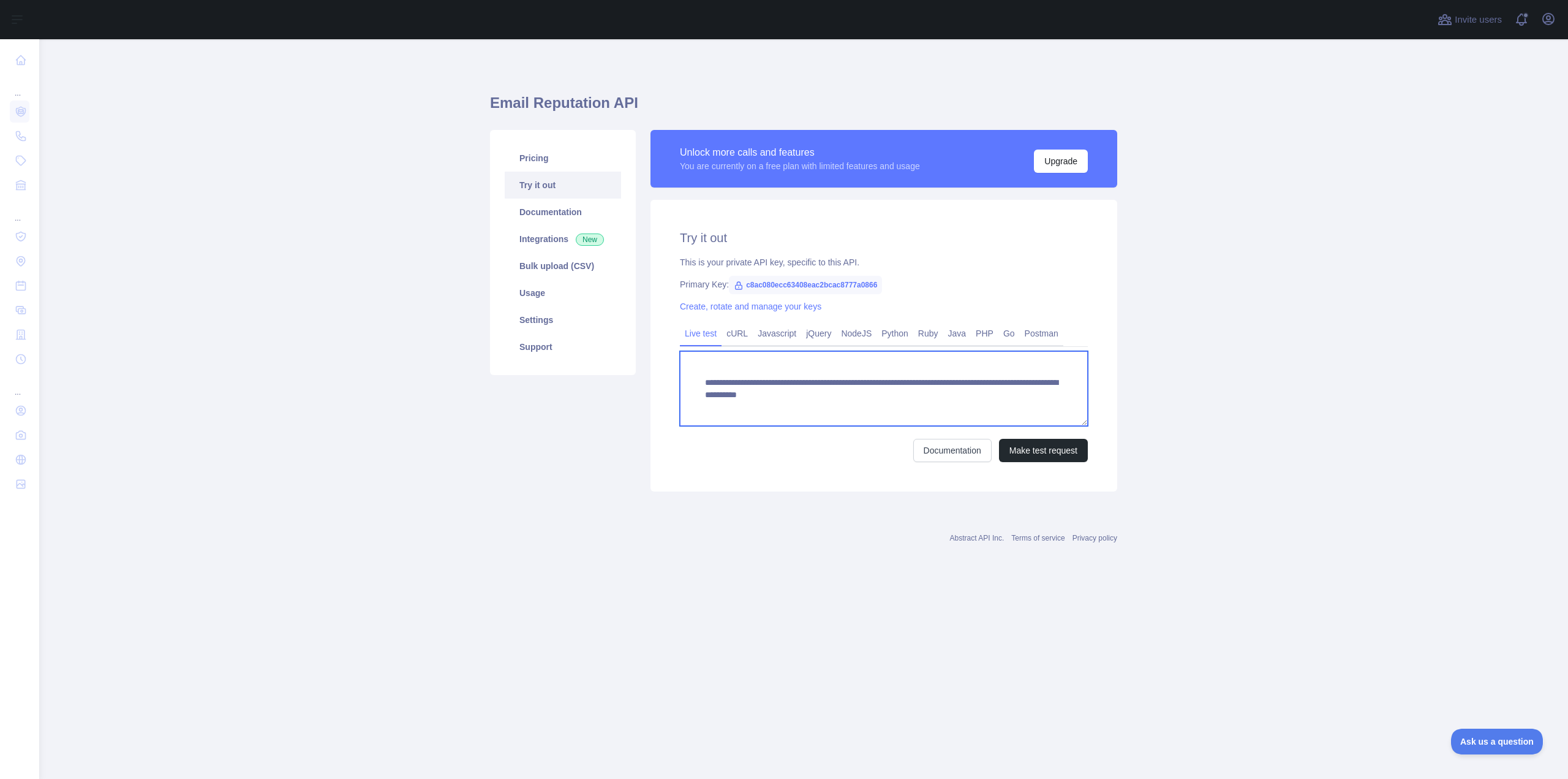
drag, startPoint x: 913, startPoint y: 397, endPoint x: 769, endPoint y: 409, distance: 144.5
click at [750, 408] on textarea "**********" at bounding box center [884, 388] width 408 height 75
click at [973, 333] on link "PHP" at bounding box center [985, 333] width 28 height 20
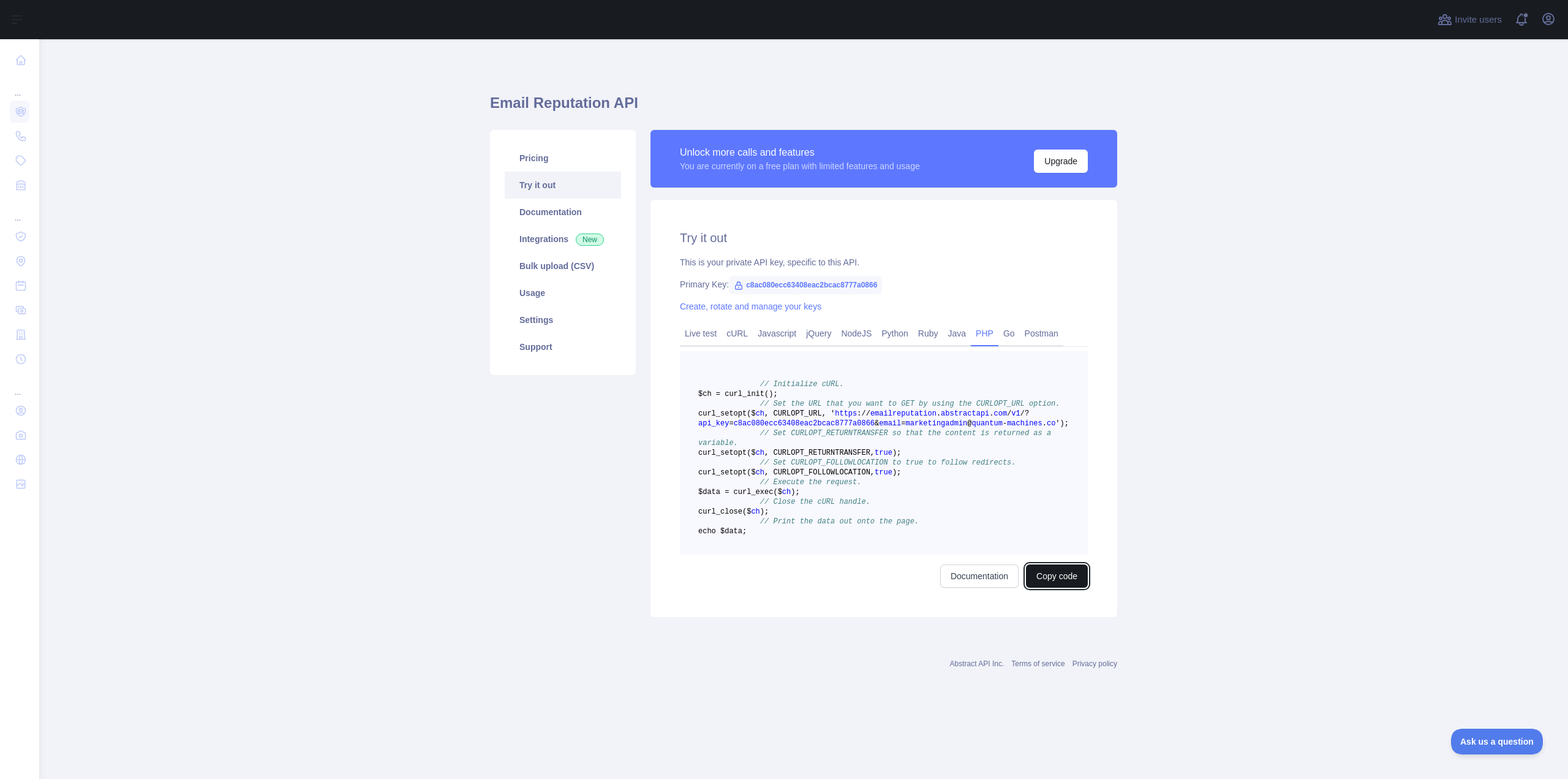
click at [1046, 588] on button "Copy code" at bounding box center [1057, 576] width 62 height 23
click at [1053, 588] on button "Copied" at bounding box center [1064, 576] width 48 height 23
